Goal: Transaction & Acquisition: Subscribe to service/newsletter

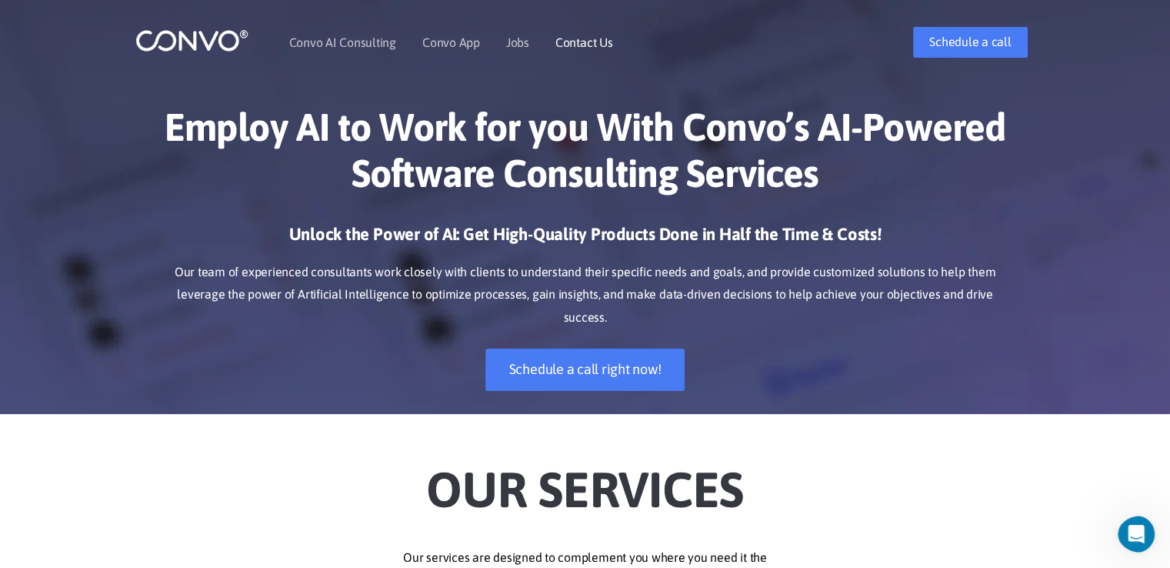
click at [559, 38] on link "Contact Us" at bounding box center [584, 42] width 58 height 12
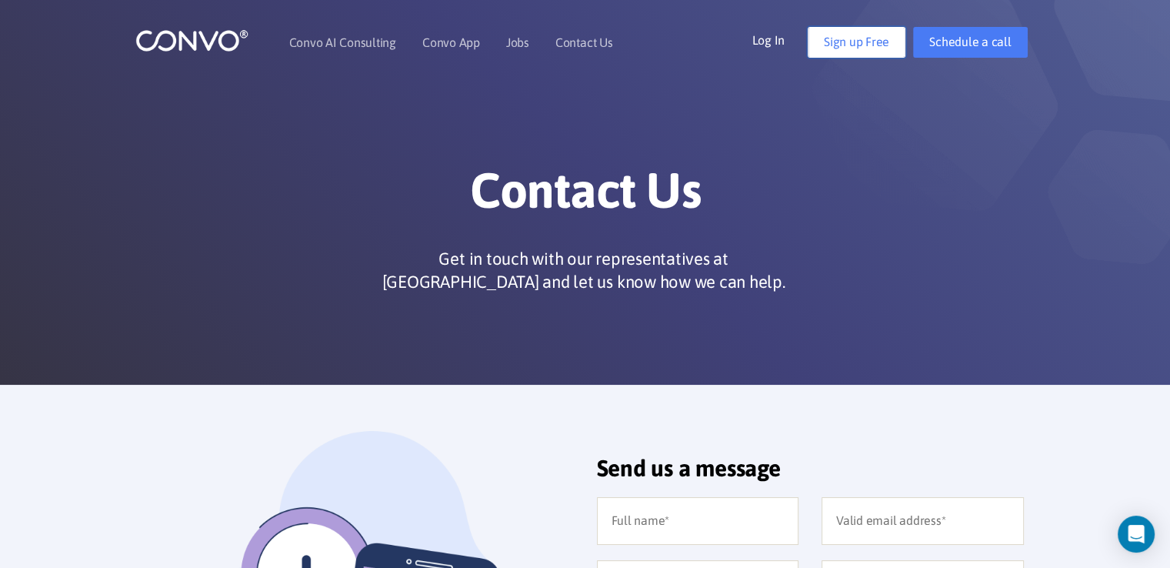
click at [863, 47] on link "Sign up Free" at bounding box center [857, 42] width 98 height 31
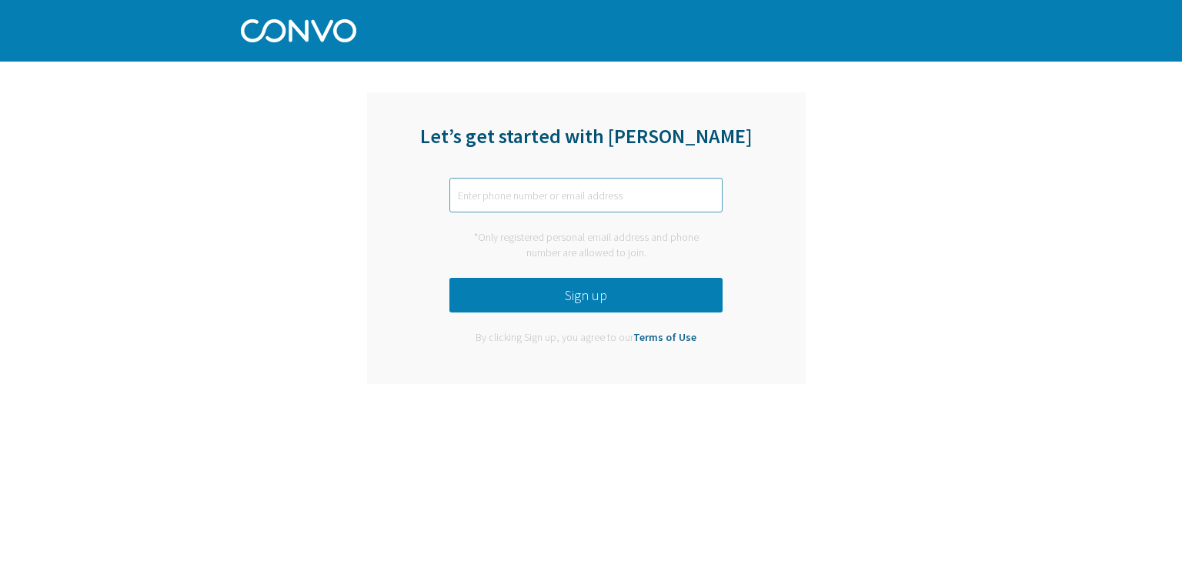
click at [515, 195] on input "text" at bounding box center [585, 195] width 273 height 35
paste input "[EMAIL_ADDRESS][DOMAIN_NAME]"
type input "[EMAIL_ADDRESS][DOMAIN_NAME]"
click at [569, 295] on button "Sign up" at bounding box center [585, 295] width 273 height 35
